Goal: Find contact information

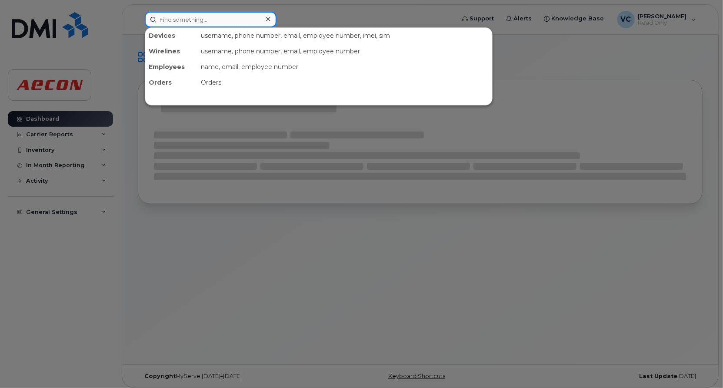
click at [198, 21] on input at bounding box center [211, 20] width 132 height 16
click at [209, 20] on input at bounding box center [211, 20] width 132 height 16
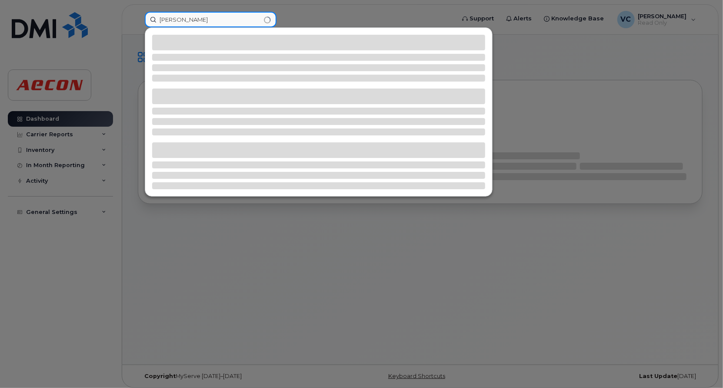
type input "[PERSON_NAME]"
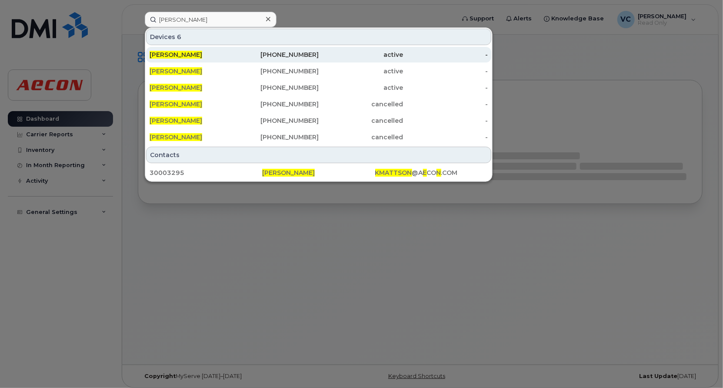
click at [180, 50] on div "[PERSON_NAME]" at bounding box center [191, 55] width 85 height 16
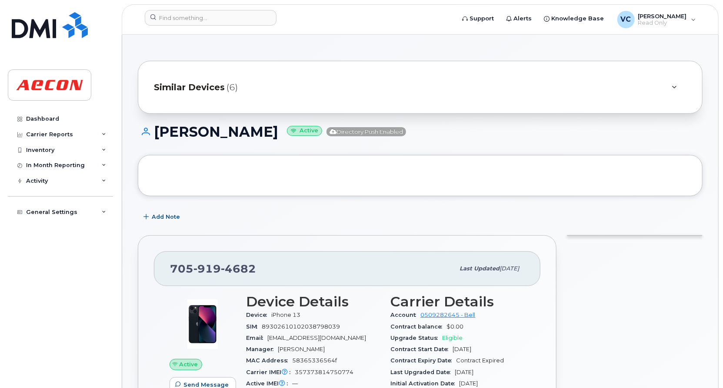
click at [260, 86] on div "Similar Devices (6)" at bounding box center [408, 87] width 508 height 21
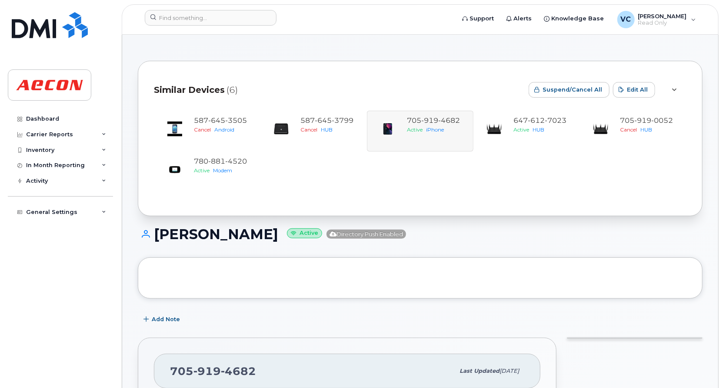
click at [179, 372] on span "705 919 4682" at bounding box center [213, 371] width 86 height 13
drag, startPoint x: 179, startPoint y: 372, endPoint x: 214, endPoint y: 372, distance: 34.8
click at [214, 372] on span "705 919 4682" at bounding box center [213, 371] width 86 height 13
copy span "705 919 4682"
click at [401, 208] on div "Similar Devices (6) Suspend/Cancel All Edit All 587 645 3505 Cancel Android 587…" at bounding box center [420, 139] width 564 height 156
